Goal: Information Seeking & Learning: Find contact information

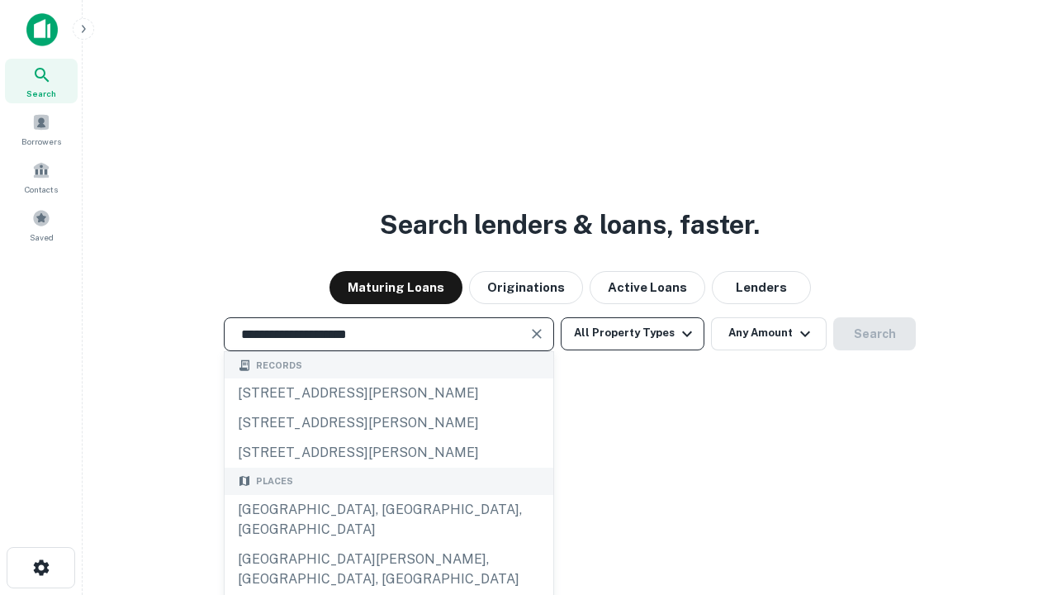
type input "**********"
click at [633, 333] on button "All Property Types" at bounding box center [633, 333] width 144 height 33
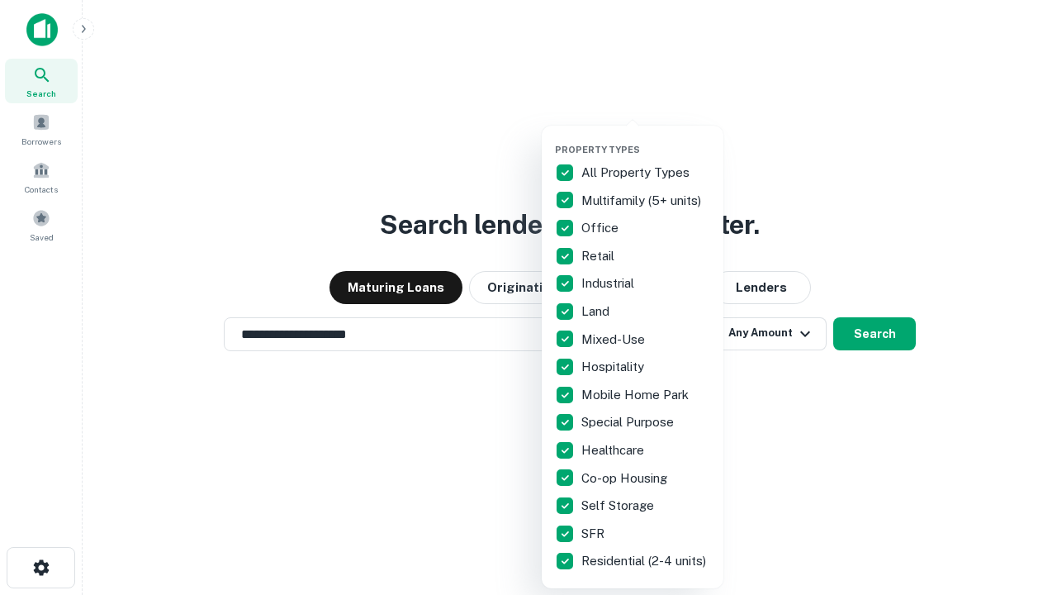
click at [646, 139] on button "button" at bounding box center [646, 139] width 182 height 1
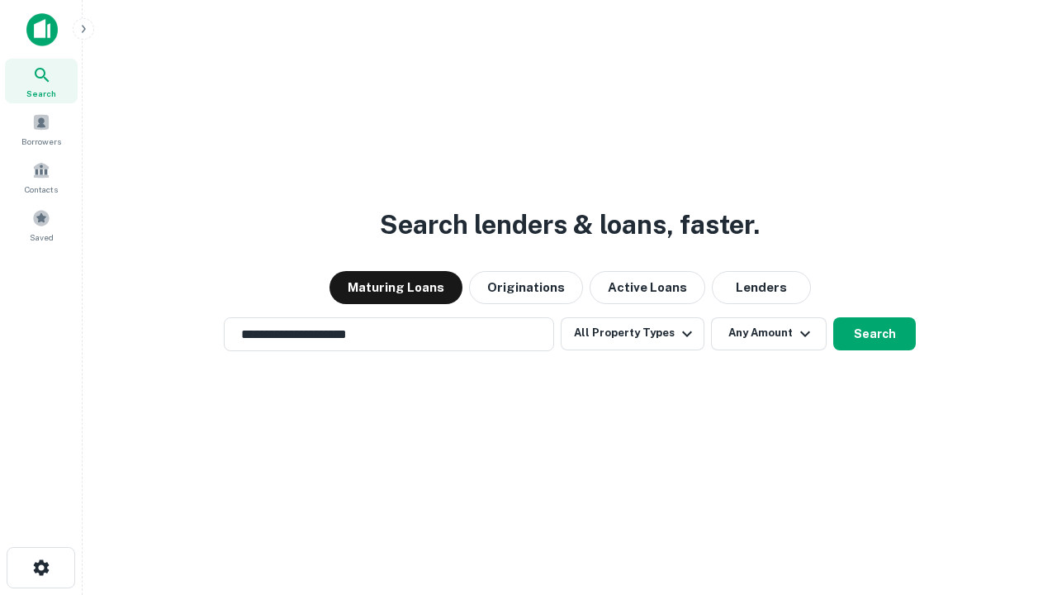
scroll to position [26, 0]
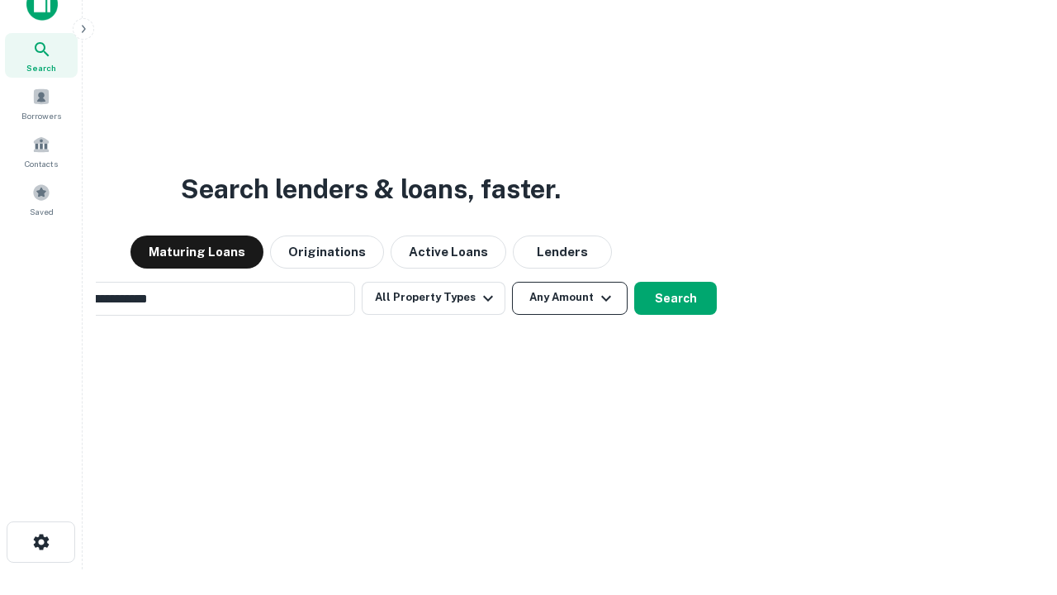
click at [512, 282] on button "Any Amount" at bounding box center [570, 298] width 116 height 33
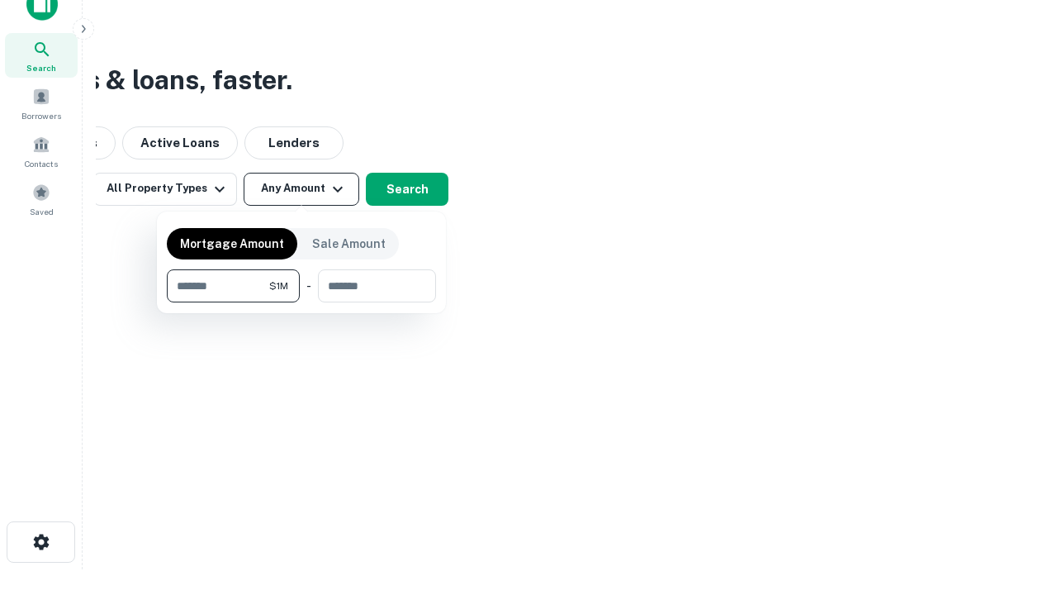
scroll to position [26, 0]
type input "*******"
click at [301, 302] on button "button" at bounding box center [301, 302] width 269 height 1
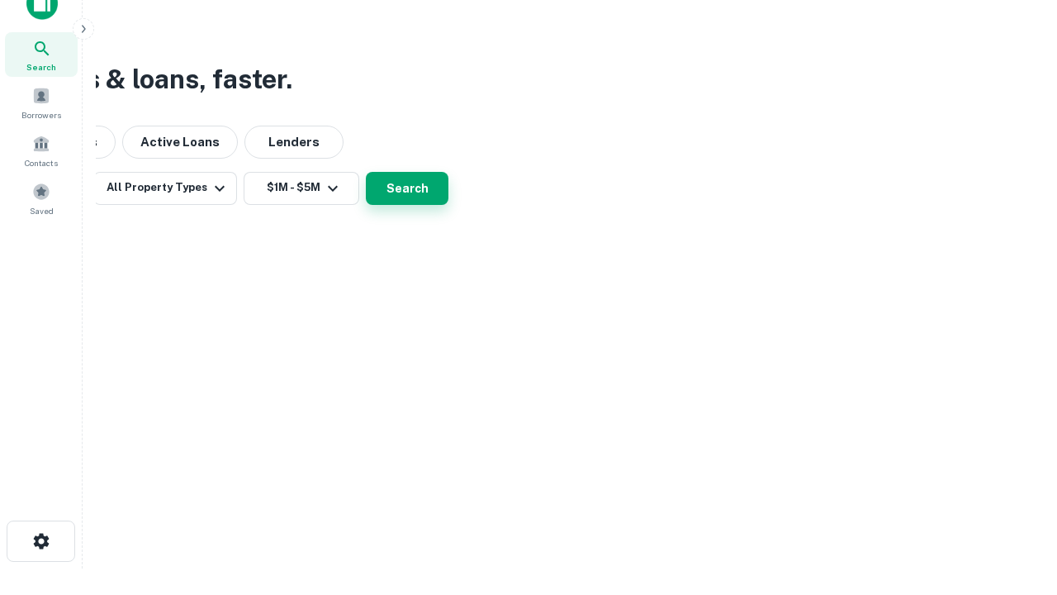
click at [448, 205] on button "Search" at bounding box center [407, 188] width 83 height 33
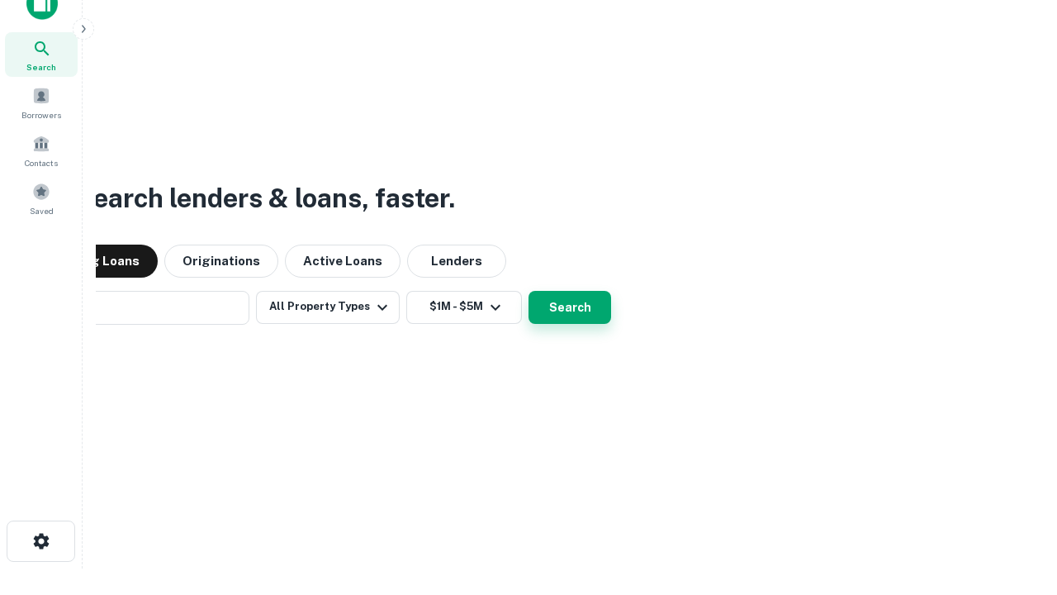
scroll to position [26, 0]
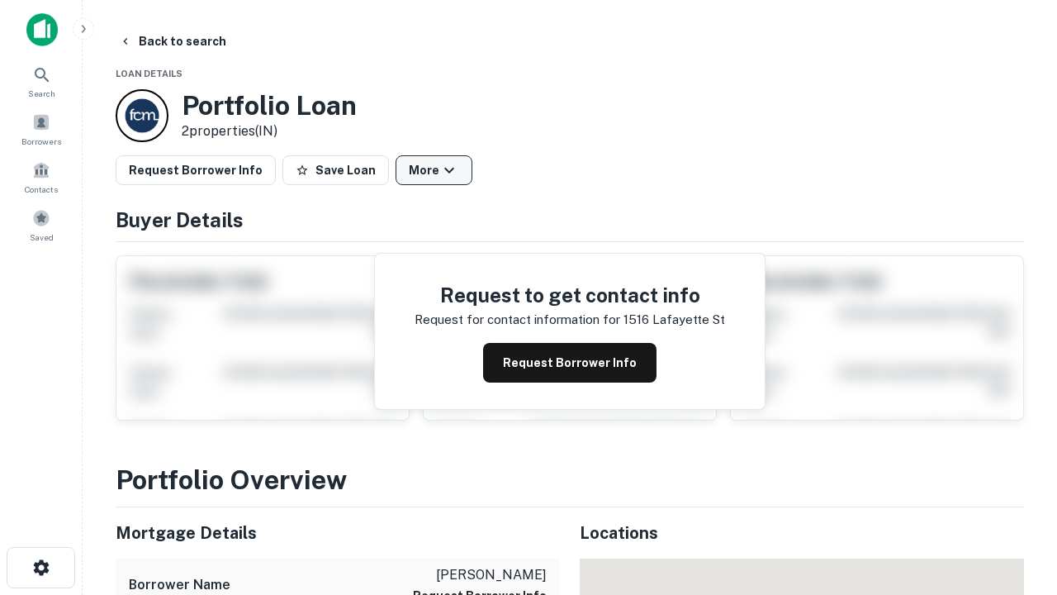
click at [434, 170] on button "More" at bounding box center [434, 170] width 77 height 30
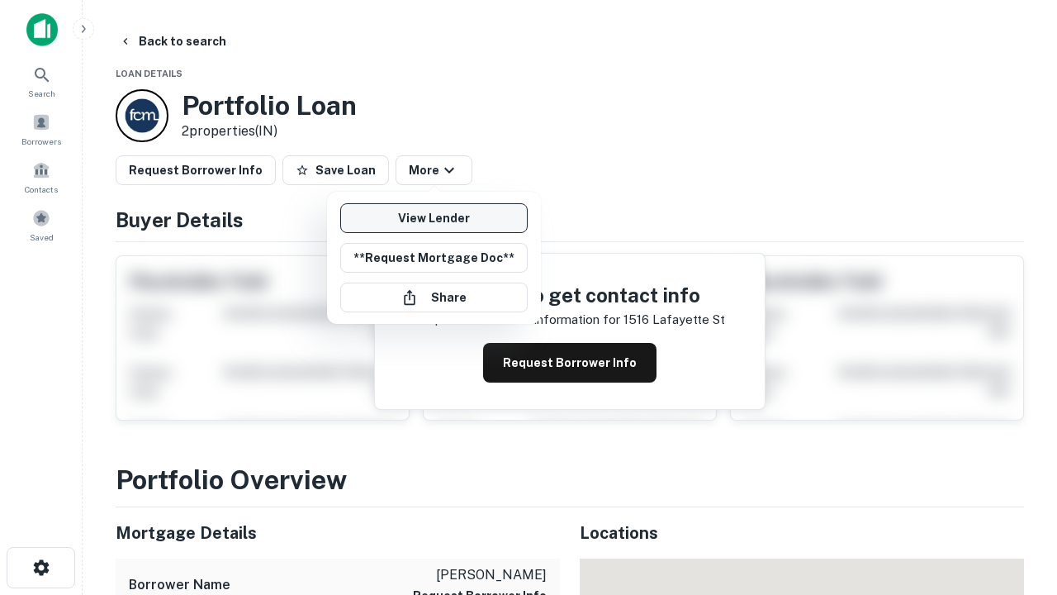
click at [434, 218] on link "View Lender" at bounding box center [433, 218] width 187 height 30
